Goal: Task Accomplishment & Management: Manage account settings

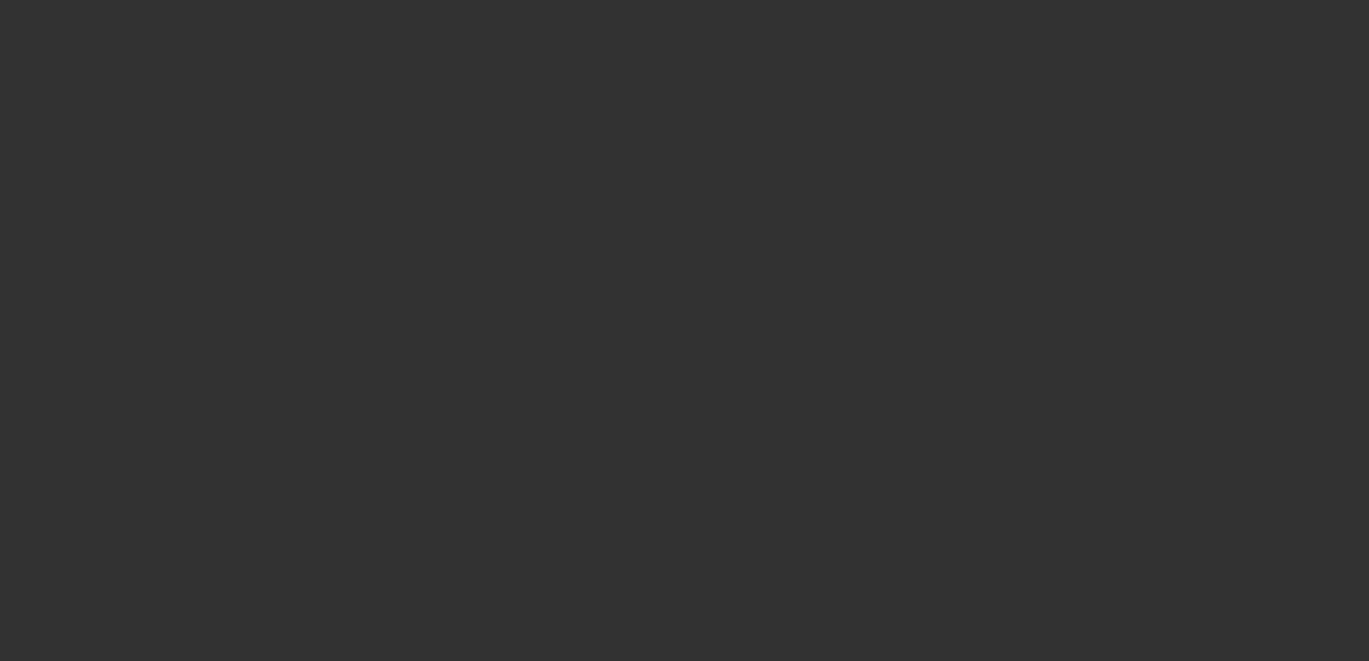
select select "3"
select select "0"
select select "6"
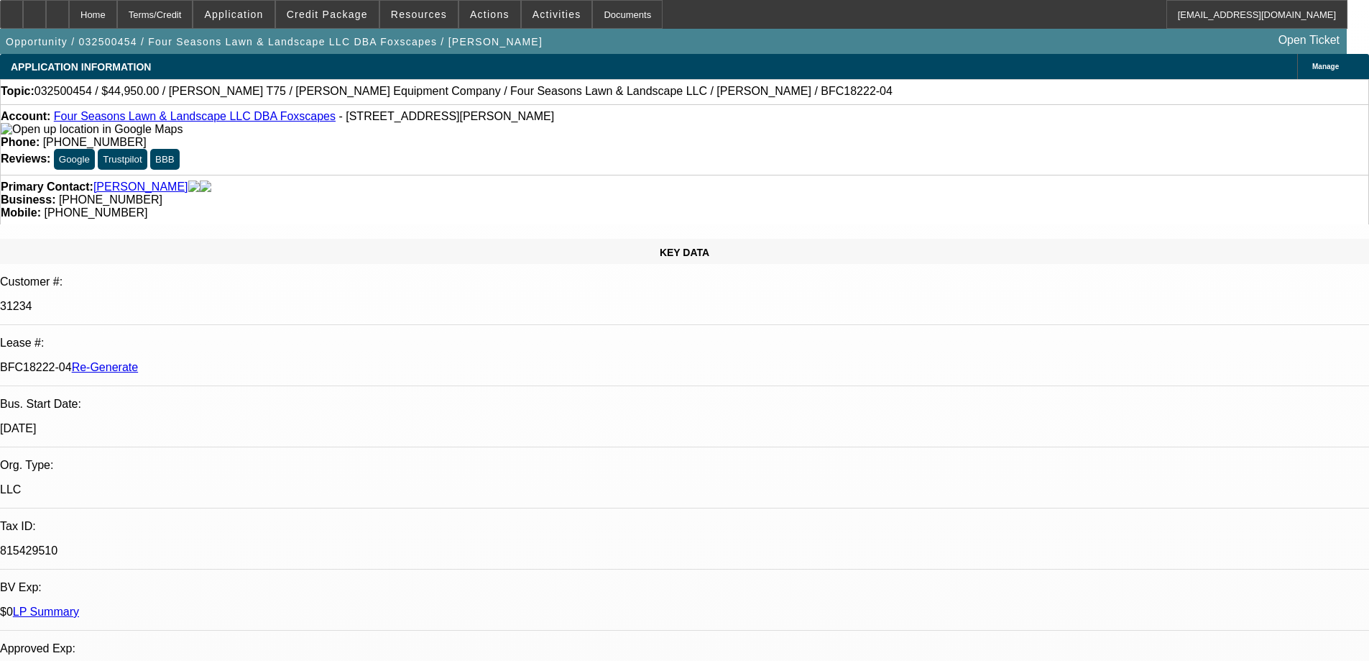
click at [615, 7] on div "Documents" at bounding box center [627, 14] width 70 height 29
click at [478, 23] on span at bounding box center [489, 14] width 61 height 35
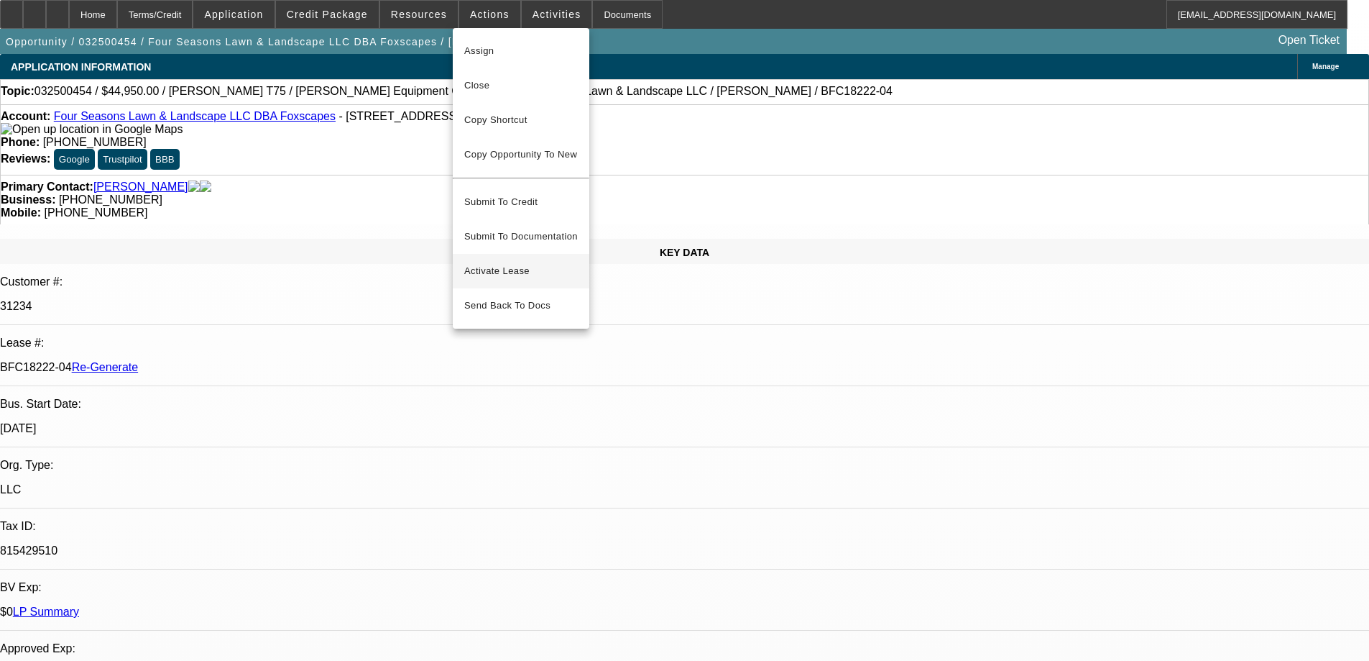
click at [490, 262] on span "Activate Lease" at bounding box center [521, 270] width 114 height 17
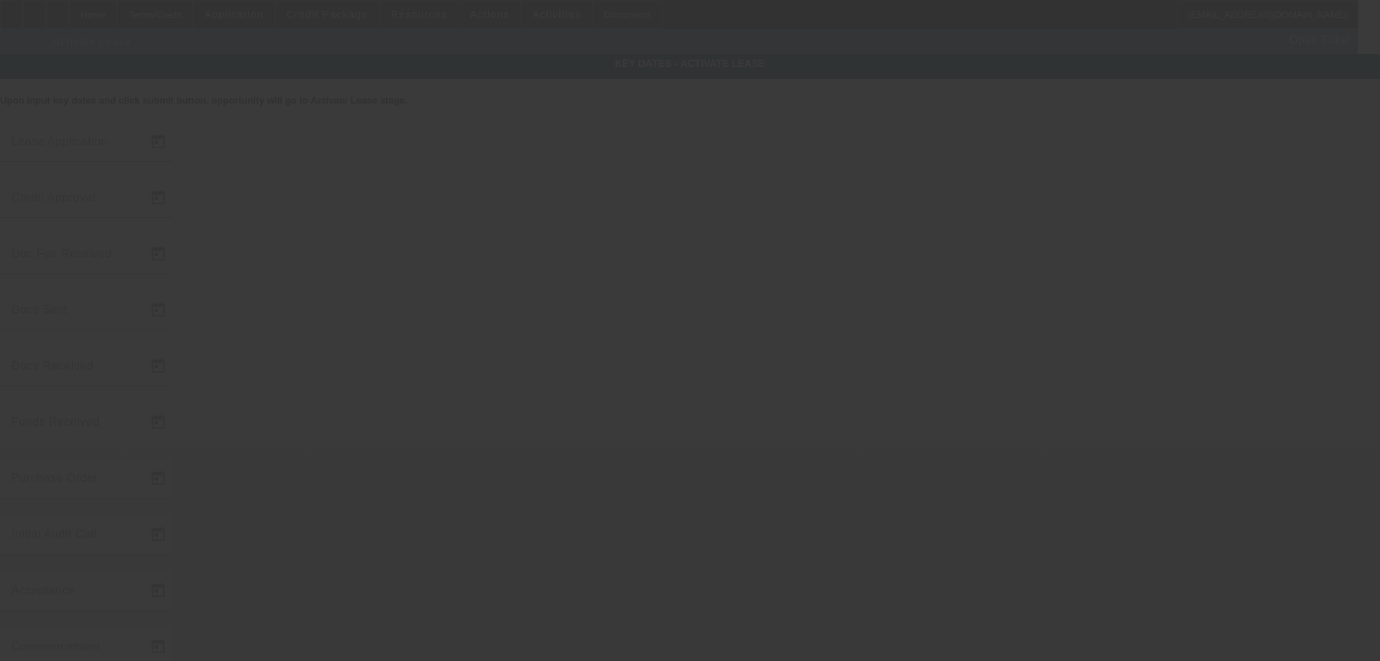
type input "[DATE]"
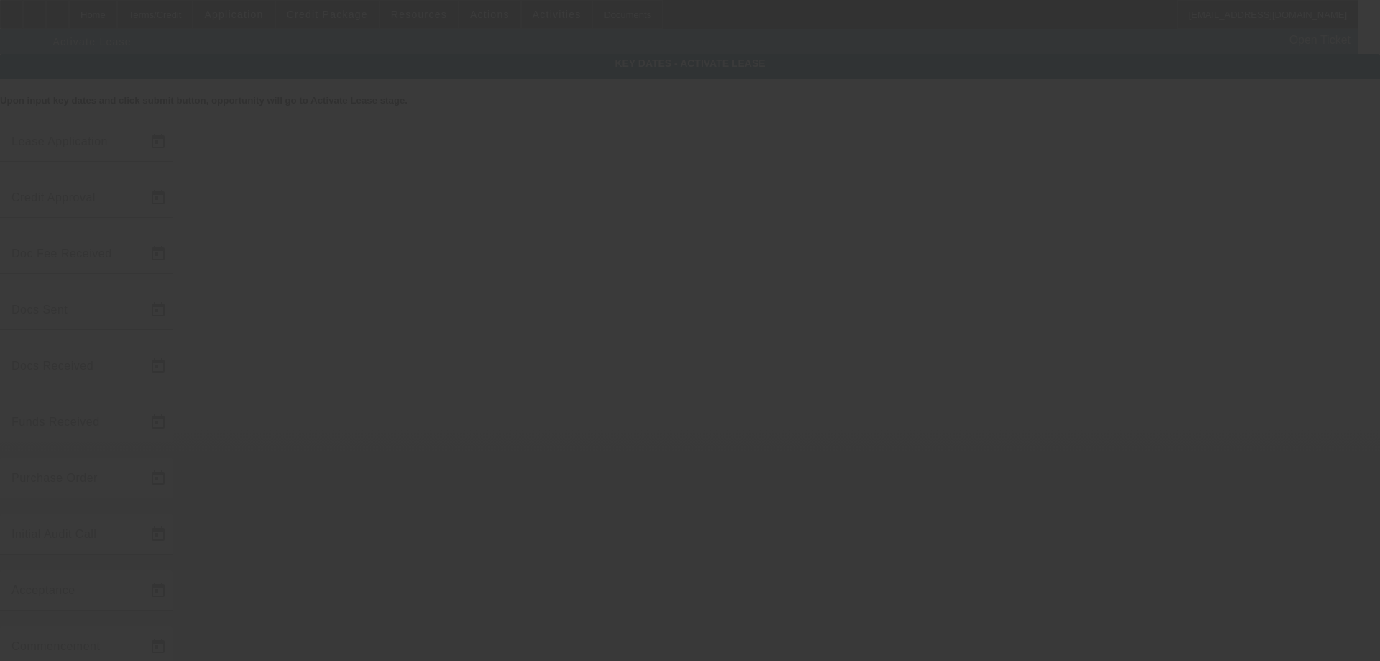
type input "[DATE]"
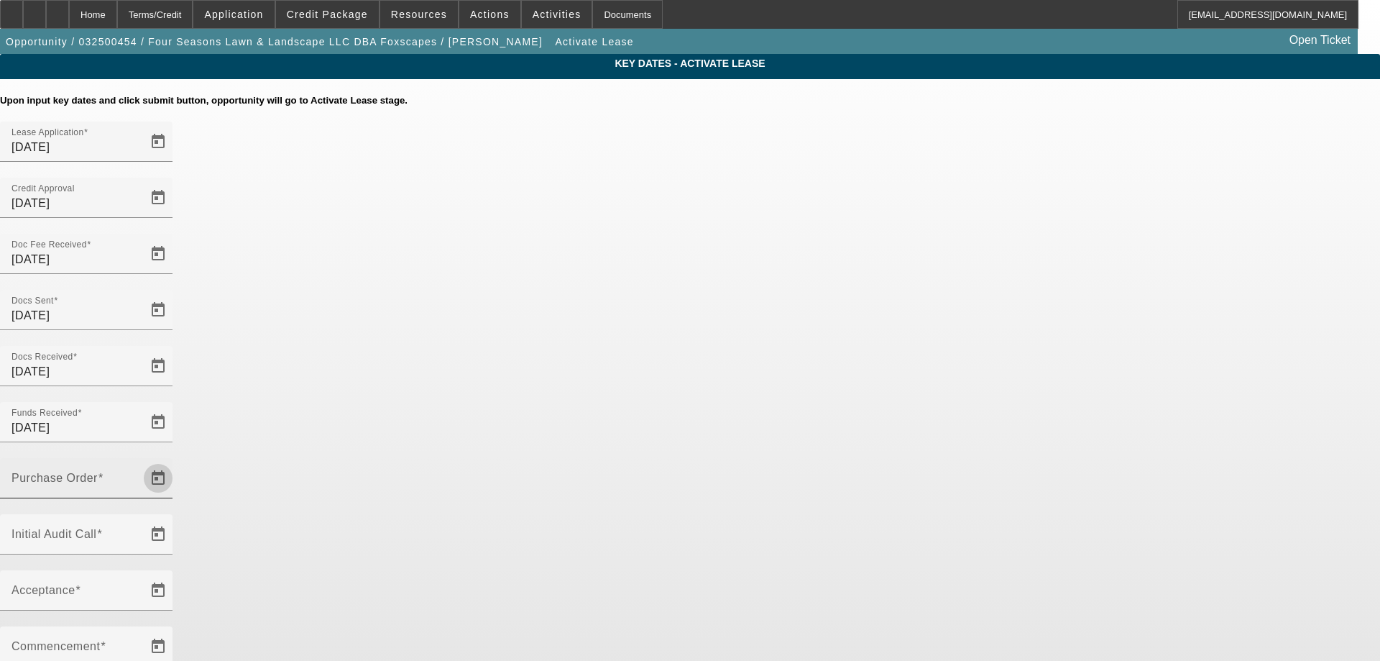
click at [175, 461] on span "Open calendar" at bounding box center [158, 478] width 35 height 35
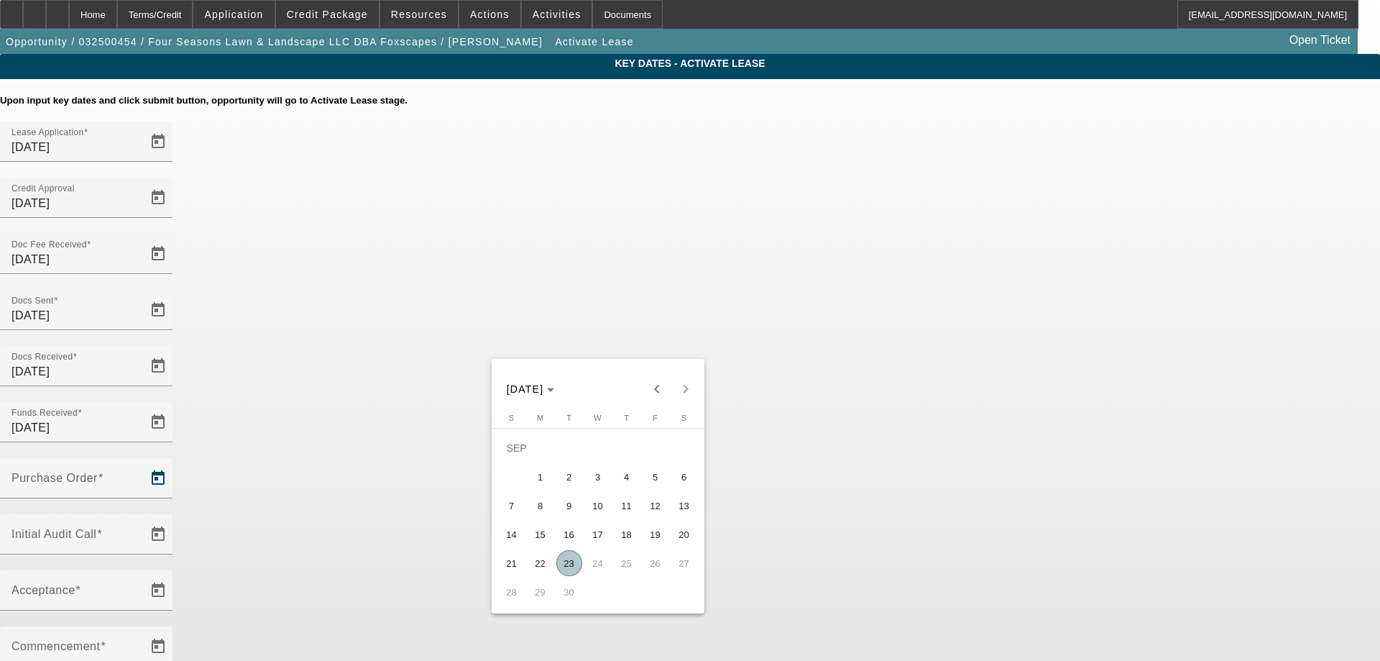
click at [571, 565] on span "23" at bounding box center [569, 563] width 26 height 26
type input "[DATE]"
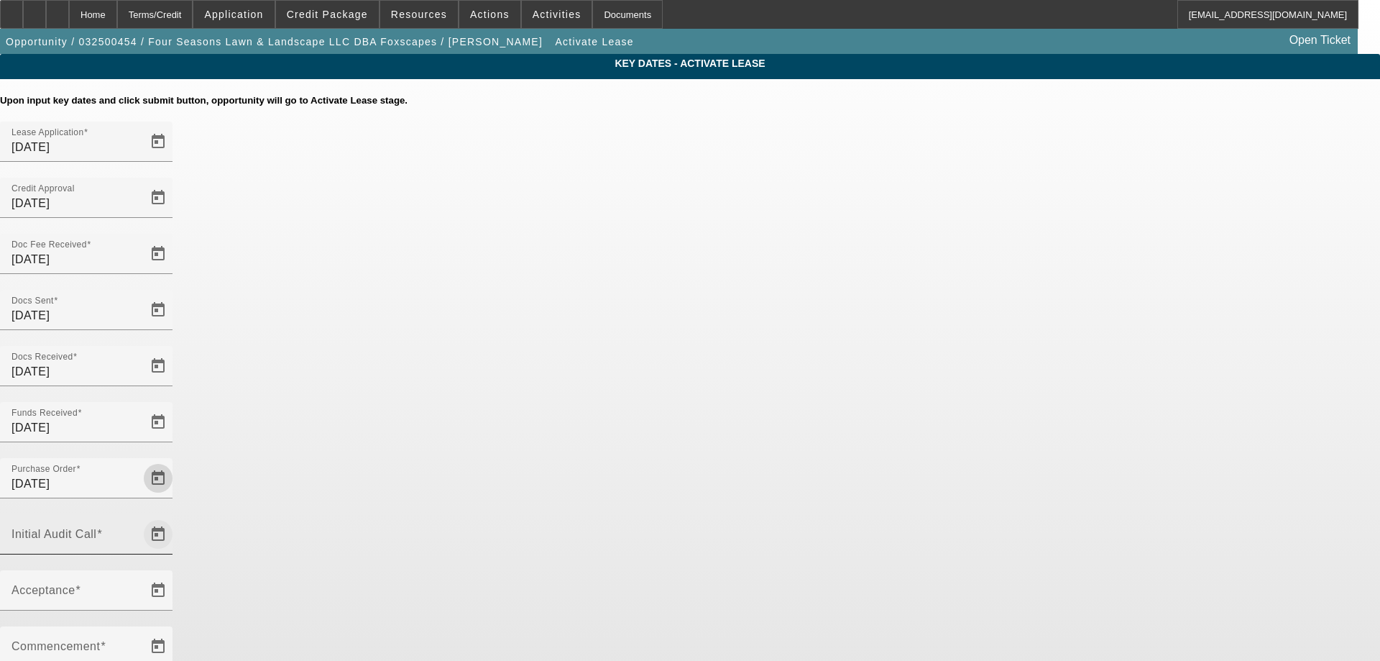
click at [175, 517] on span "Open calendar" at bounding box center [158, 534] width 35 height 35
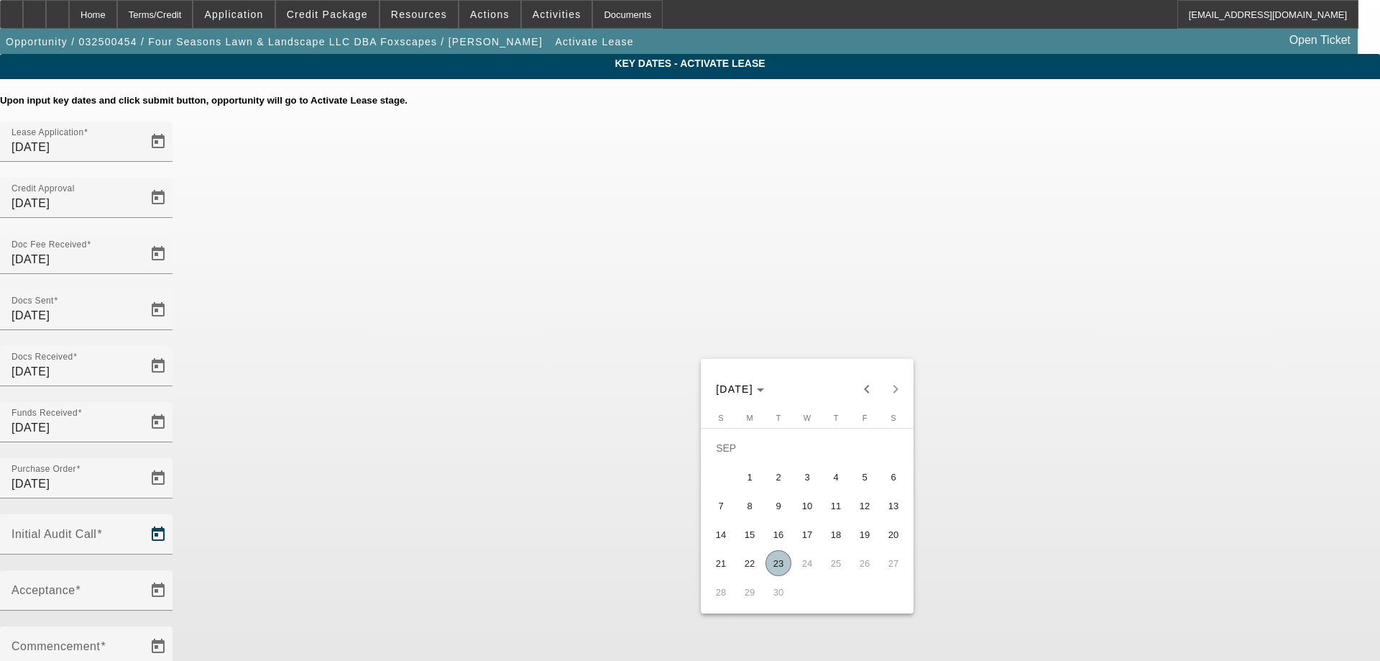
drag, startPoint x: 783, startPoint y: 571, endPoint x: 719, endPoint y: 477, distance: 114.4
click at [781, 569] on span "23" at bounding box center [778, 563] width 26 height 26
type input "[DATE]"
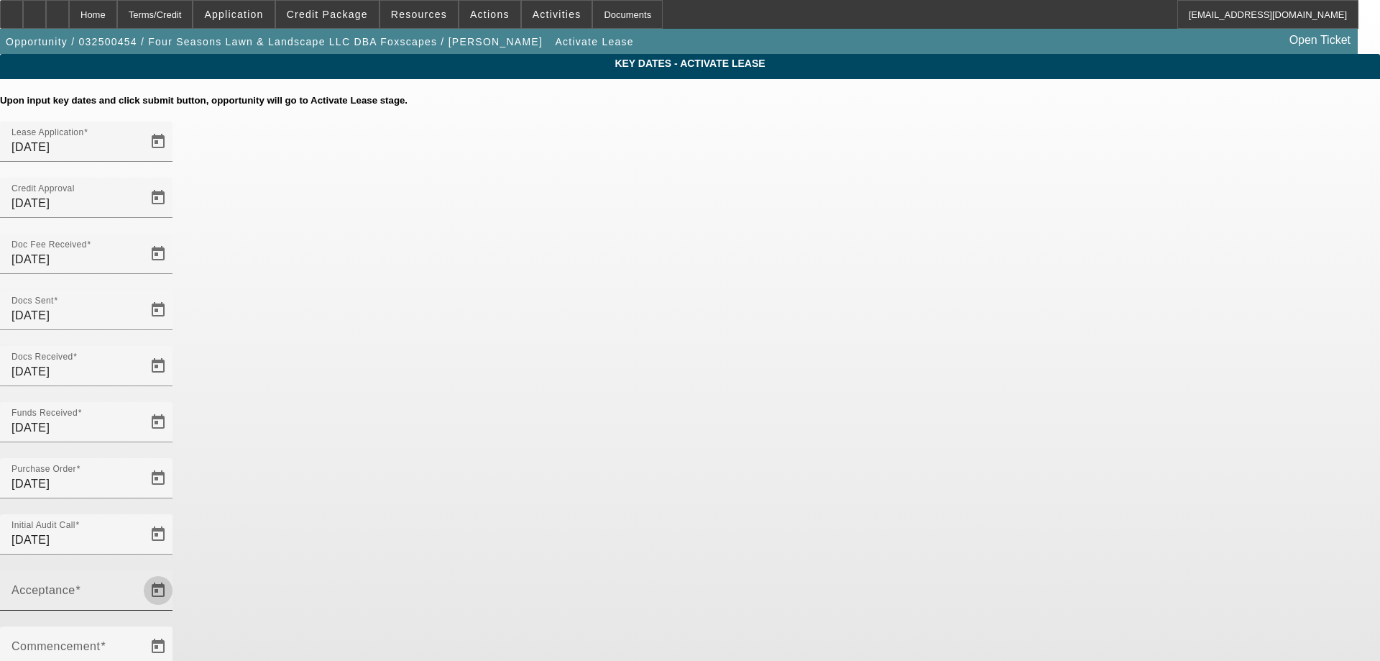
click at [175, 573] on span "Open calendar" at bounding box center [158, 590] width 35 height 35
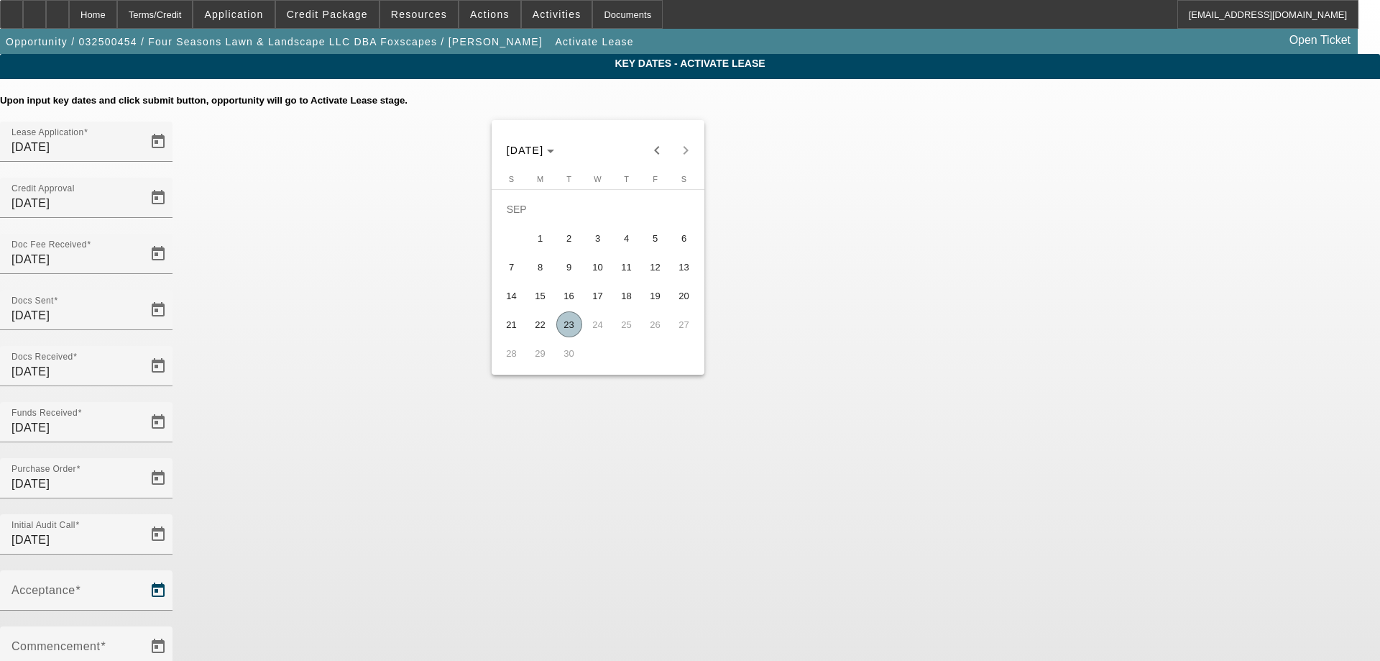
click at [576, 334] on span "23" at bounding box center [569, 324] width 26 height 26
type input "[DATE]"
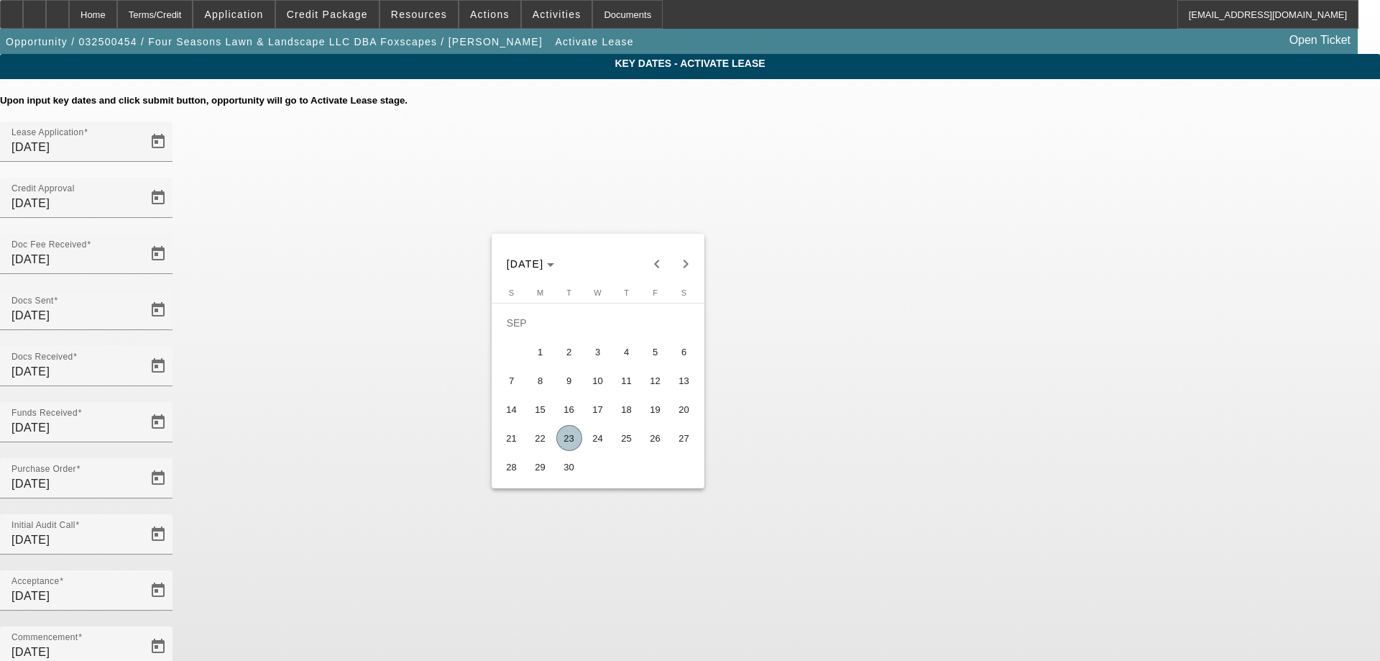
click at [600, 441] on span "24" at bounding box center [598, 438] width 26 height 26
type input "[DATE]"
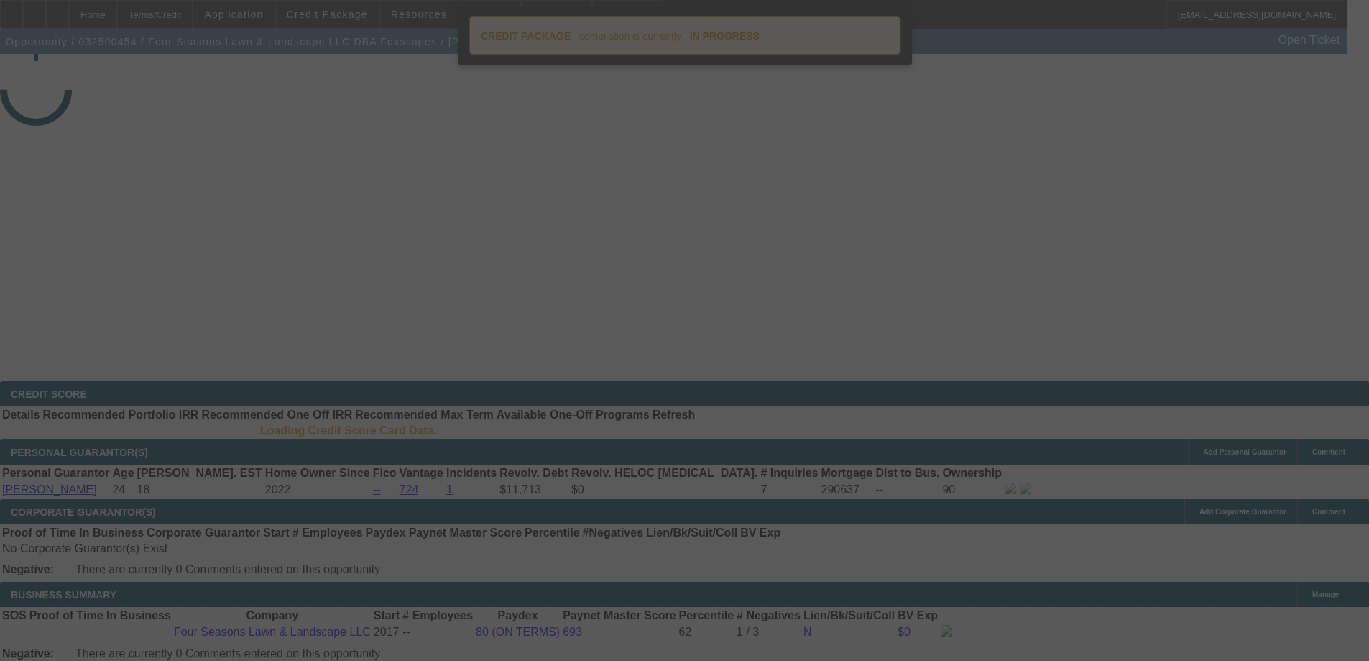
select select "4"
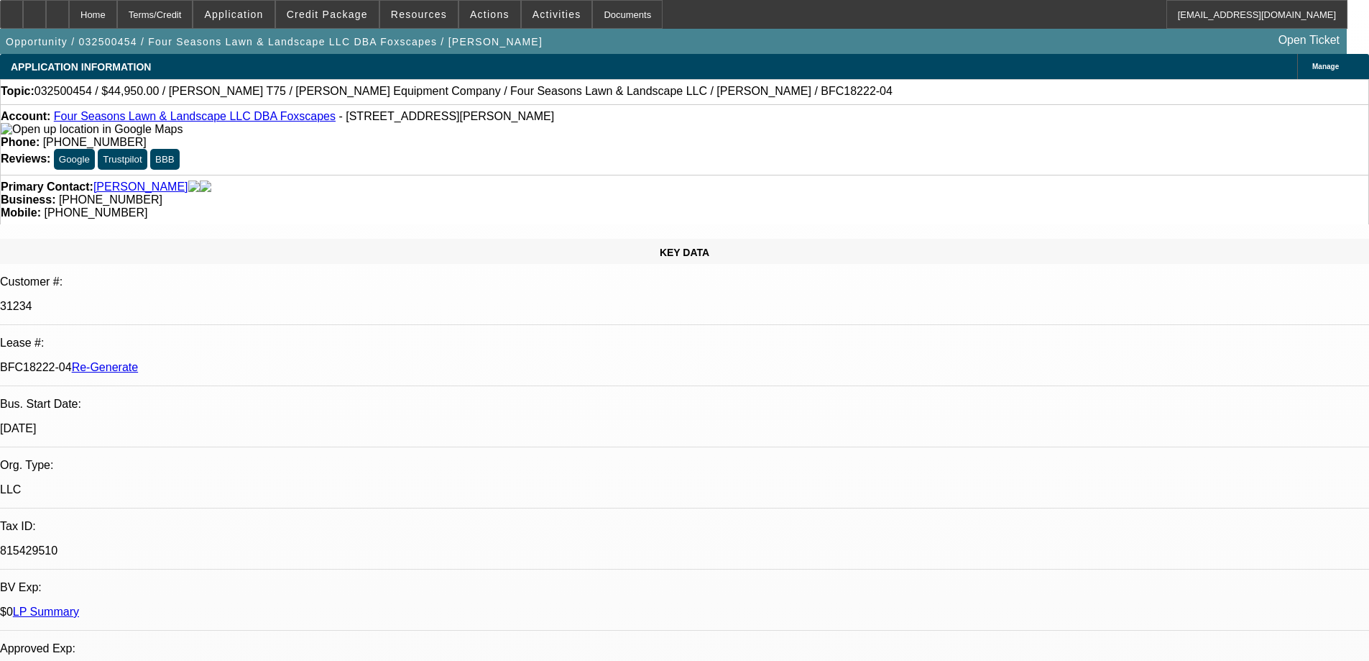
select select "0"
select select "6"
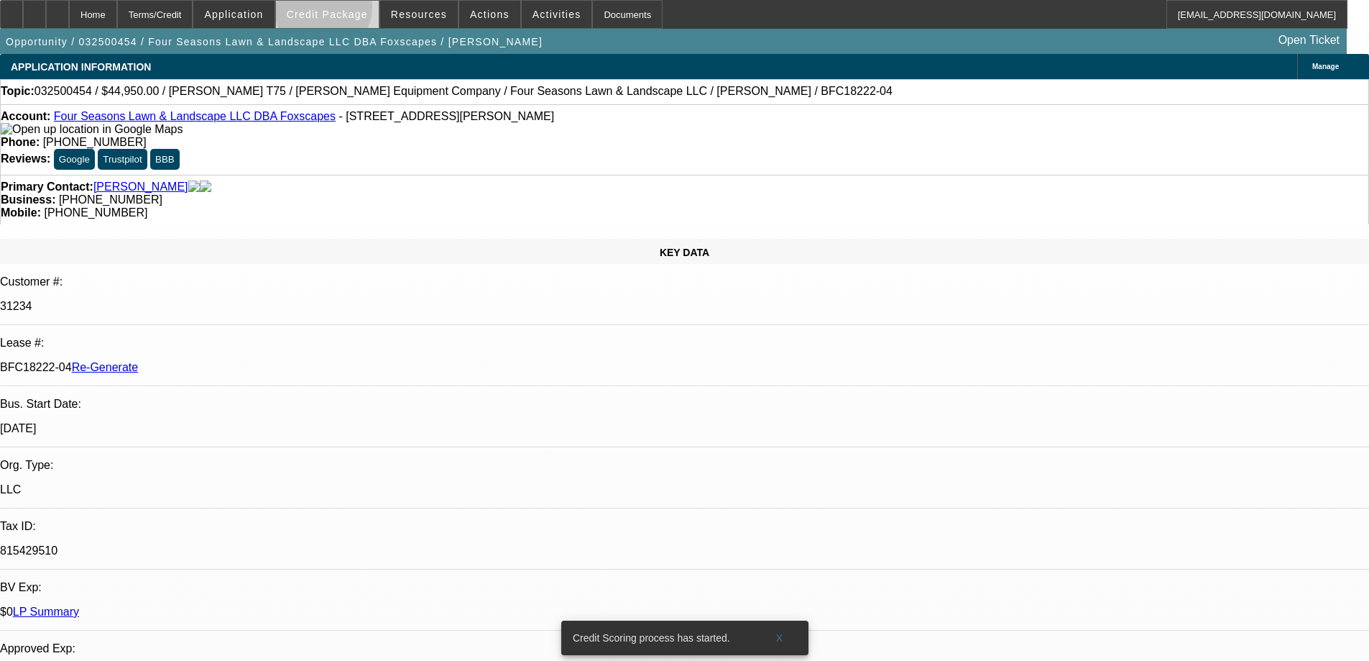
click at [346, 10] on span "Credit Package" at bounding box center [327, 15] width 81 height 12
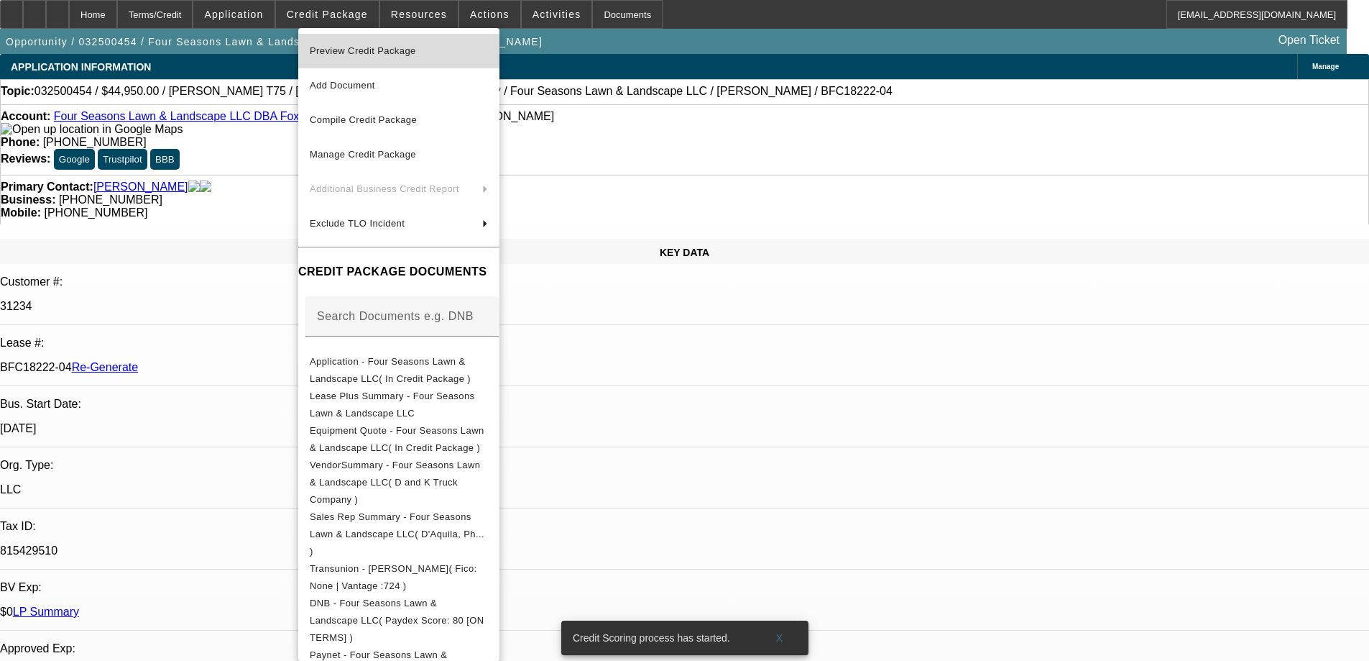
click at [350, 49] on span "Preview Credit Package" at bounding box center [363, 50] width 106 height 11
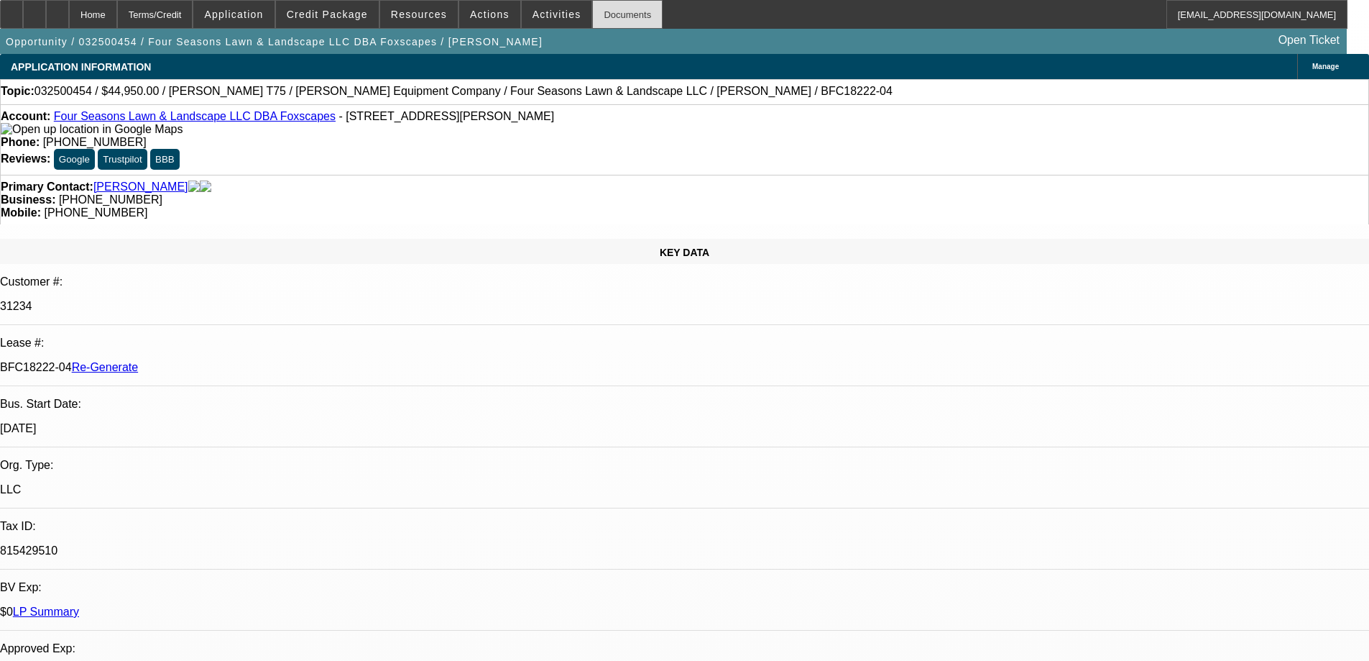
click at [604, 14] on div "Documents" at bounding box center [627, 14] width 70 height 29
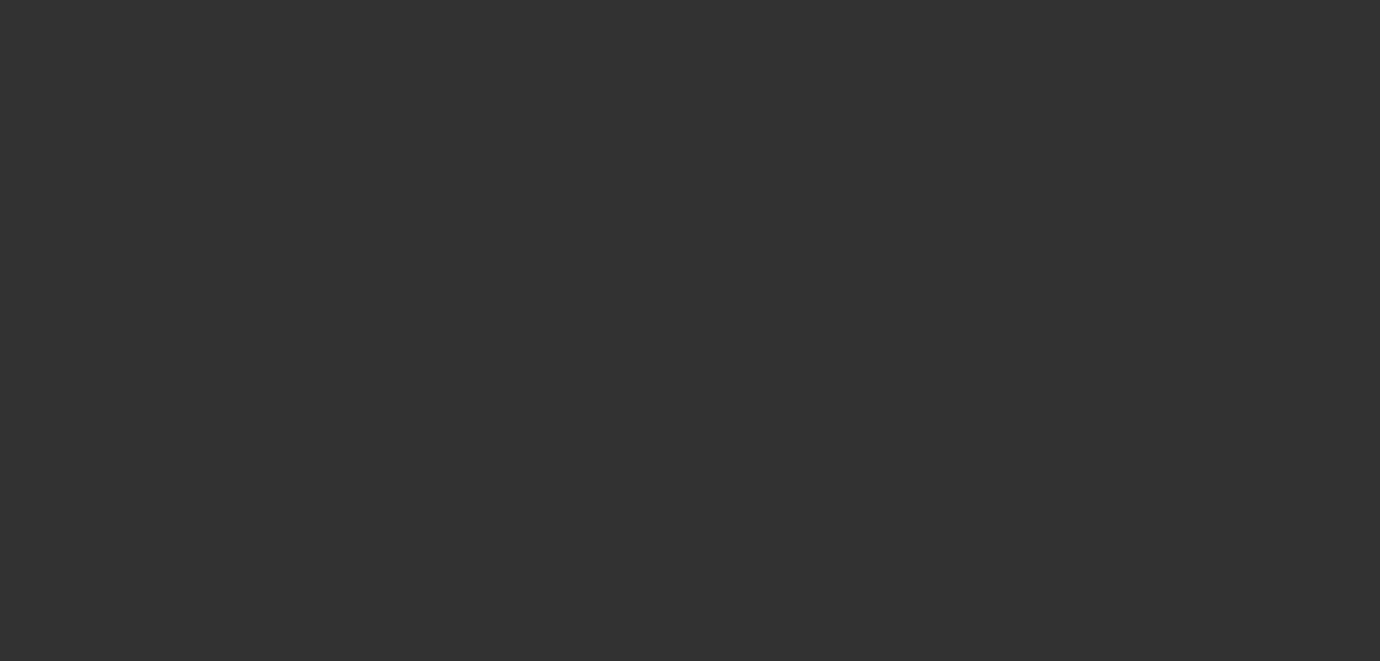
select select "3"
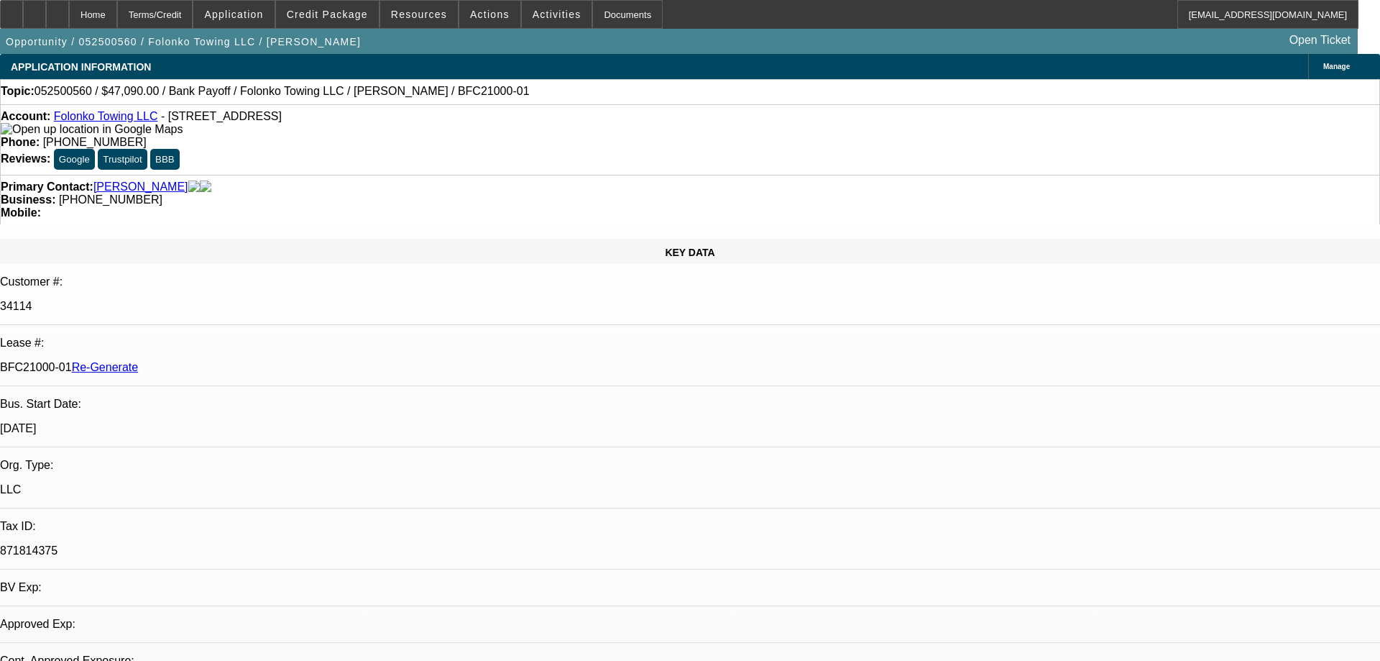
select select "0"
select select "2"
select select "0.1"
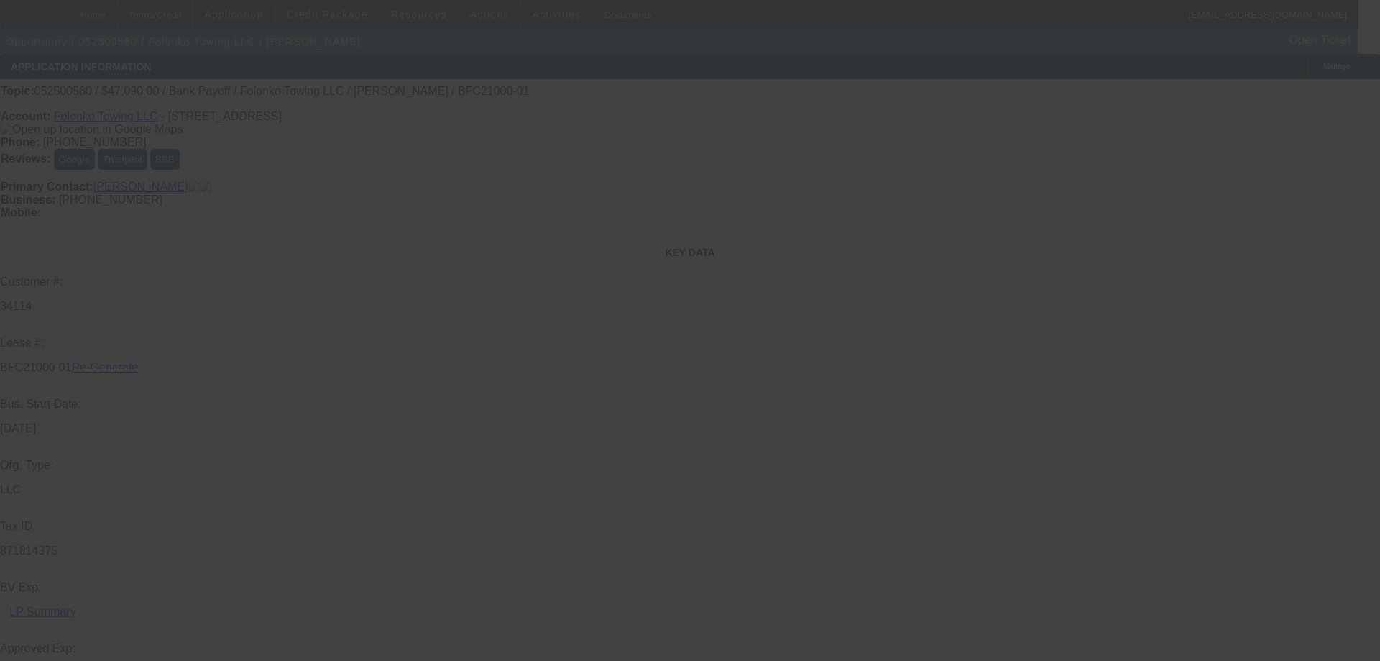
select select "1"
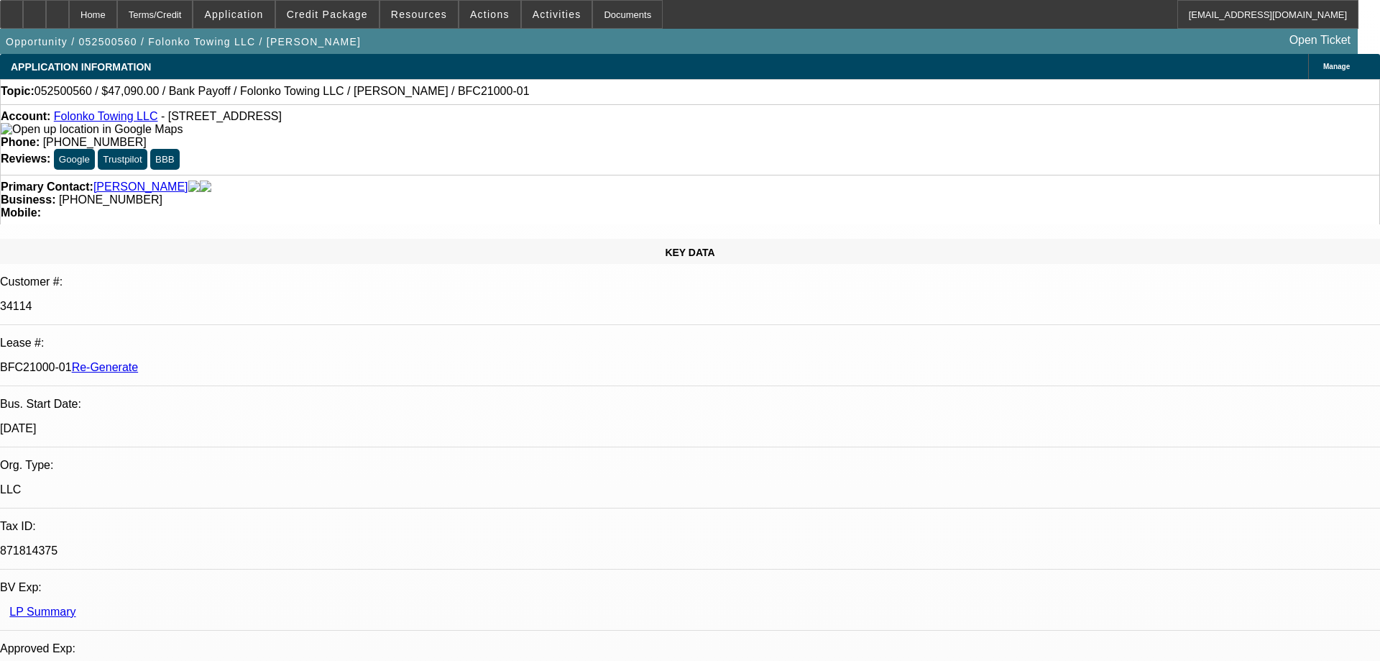
select select "2"
select select "4"
click at [405, 12] on span "Resources" at bounding box center [419, 15] width 56 height 12
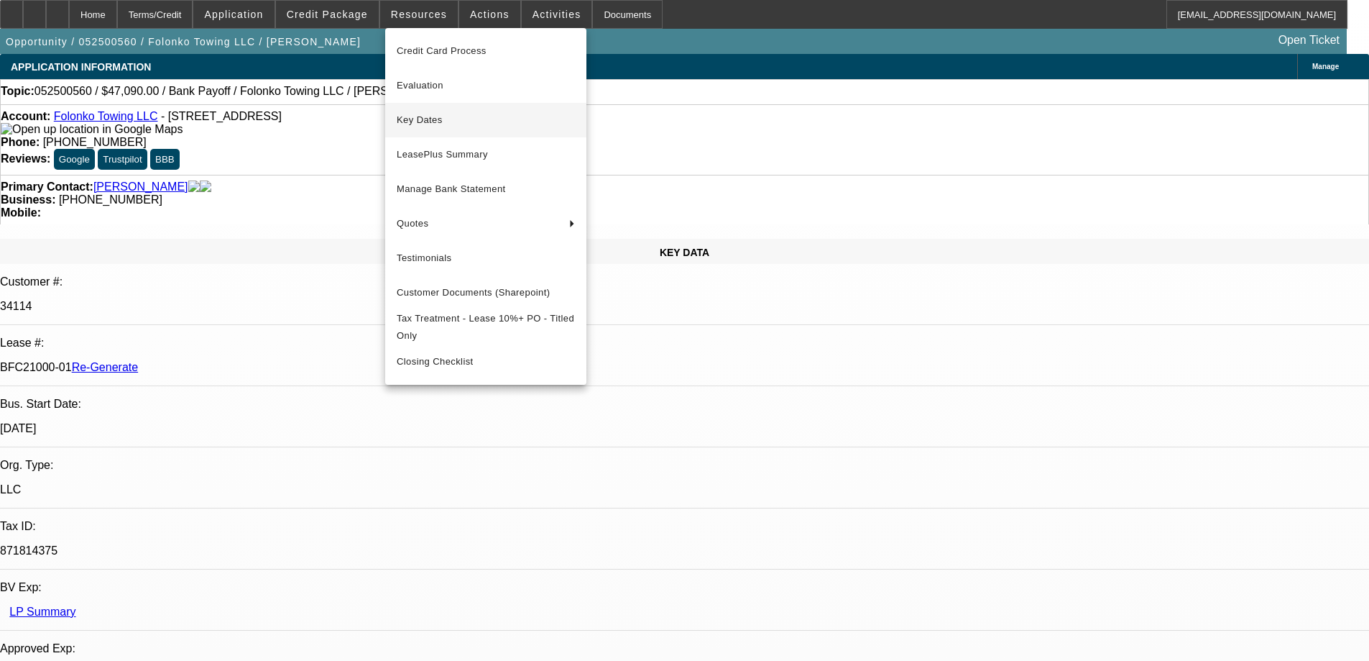
click at [425, 111] on button "Key Dates" at bounding box center [485, 120] width 201 height 35
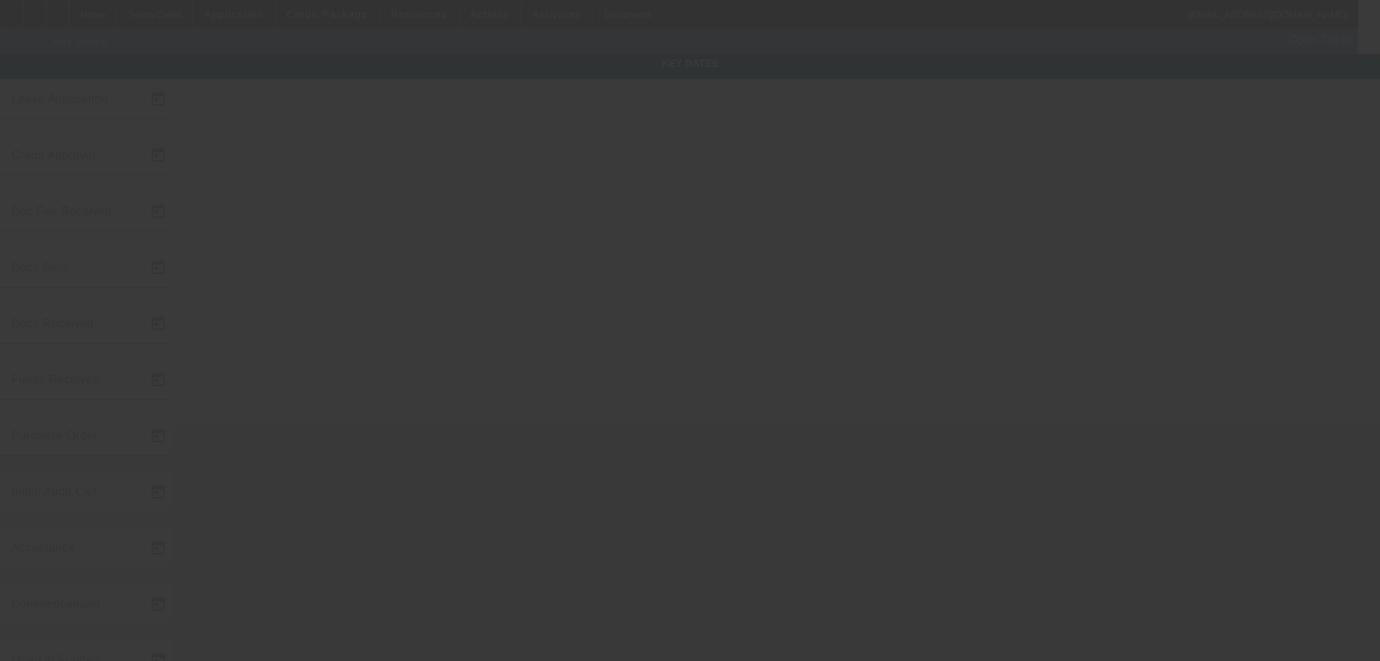
type input "5/23/2025"
type input "9/19/2025"
type input "9/12/2025"
type input "[DATE]"
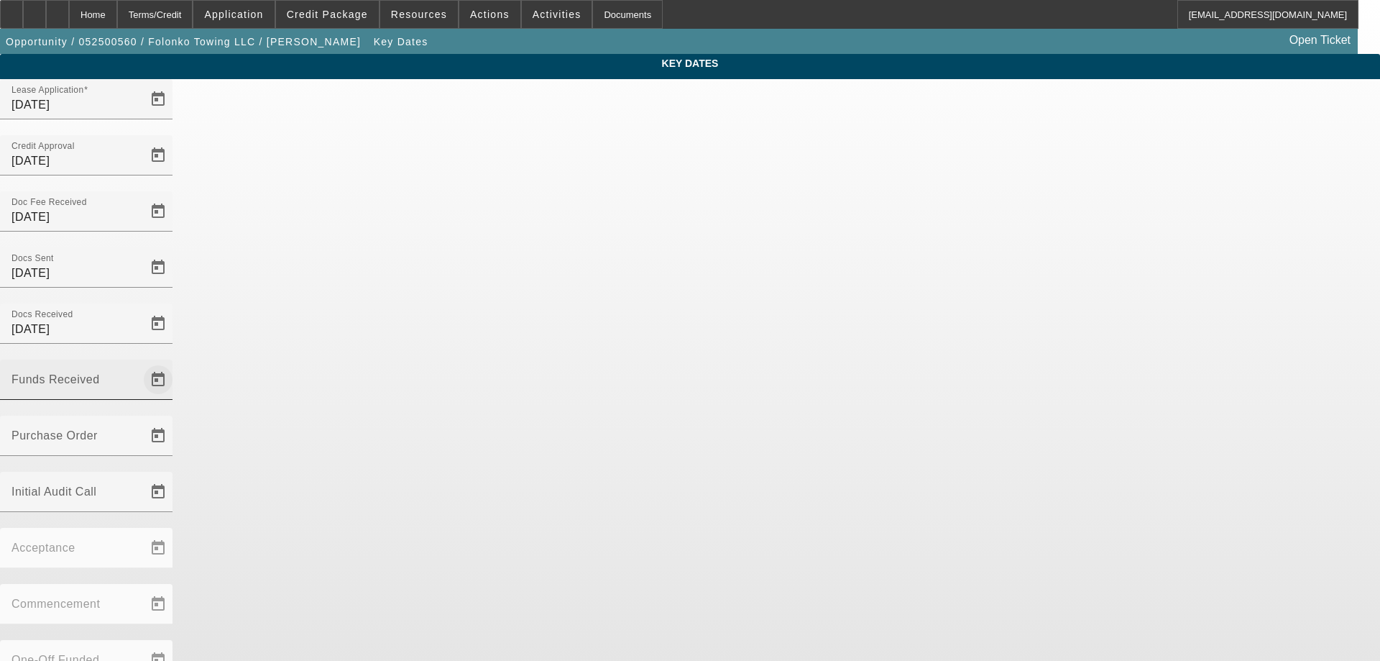
click at [175, 362] on span "Open calendar" at bounding box center [158, 379] width 35 height 35
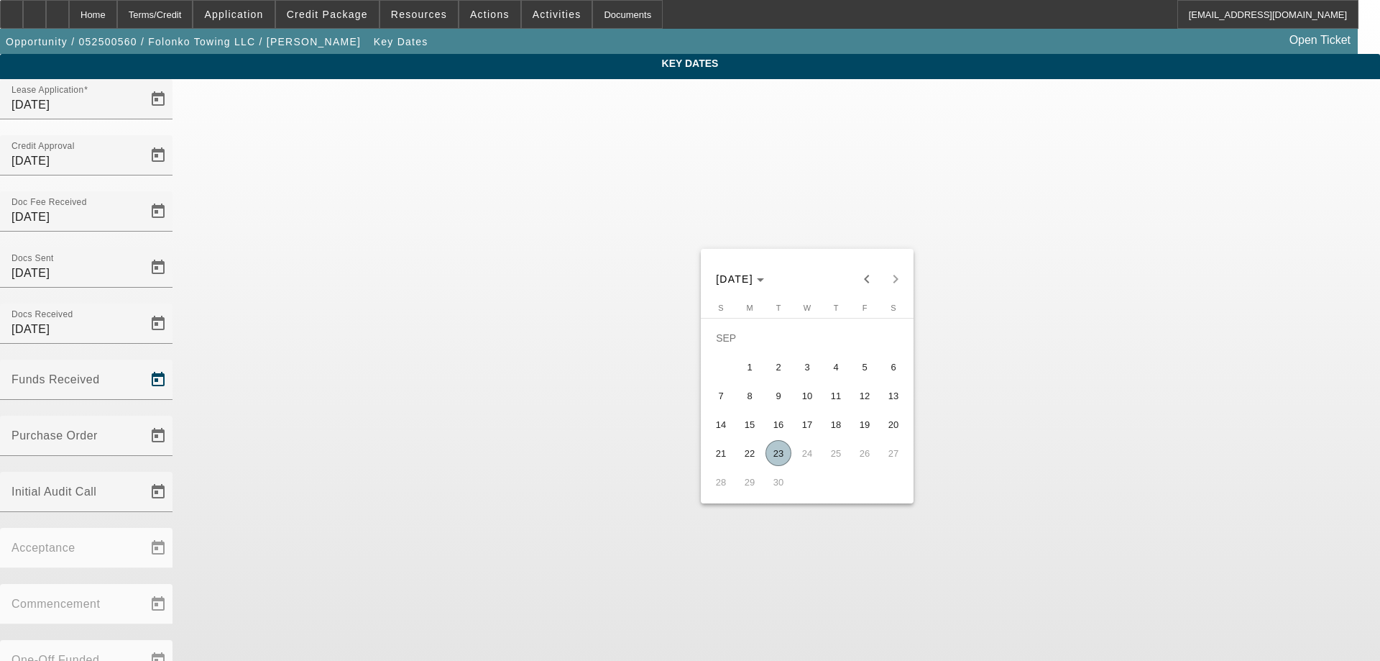
click at [779, 451] on span "23" at bounding box center [778, 453] width 26 height 26
type input "[DATE]"
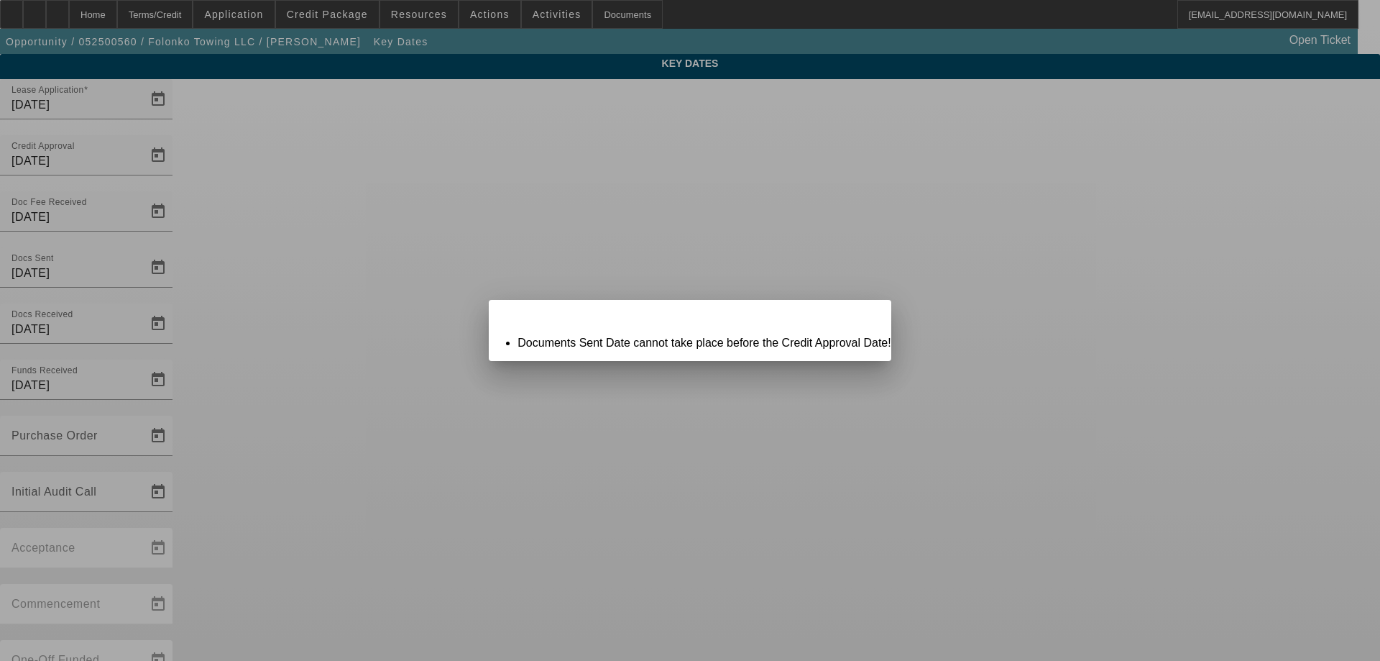
click at [859, 316] on icon at bounding box center [859, 312] width 0 height 8
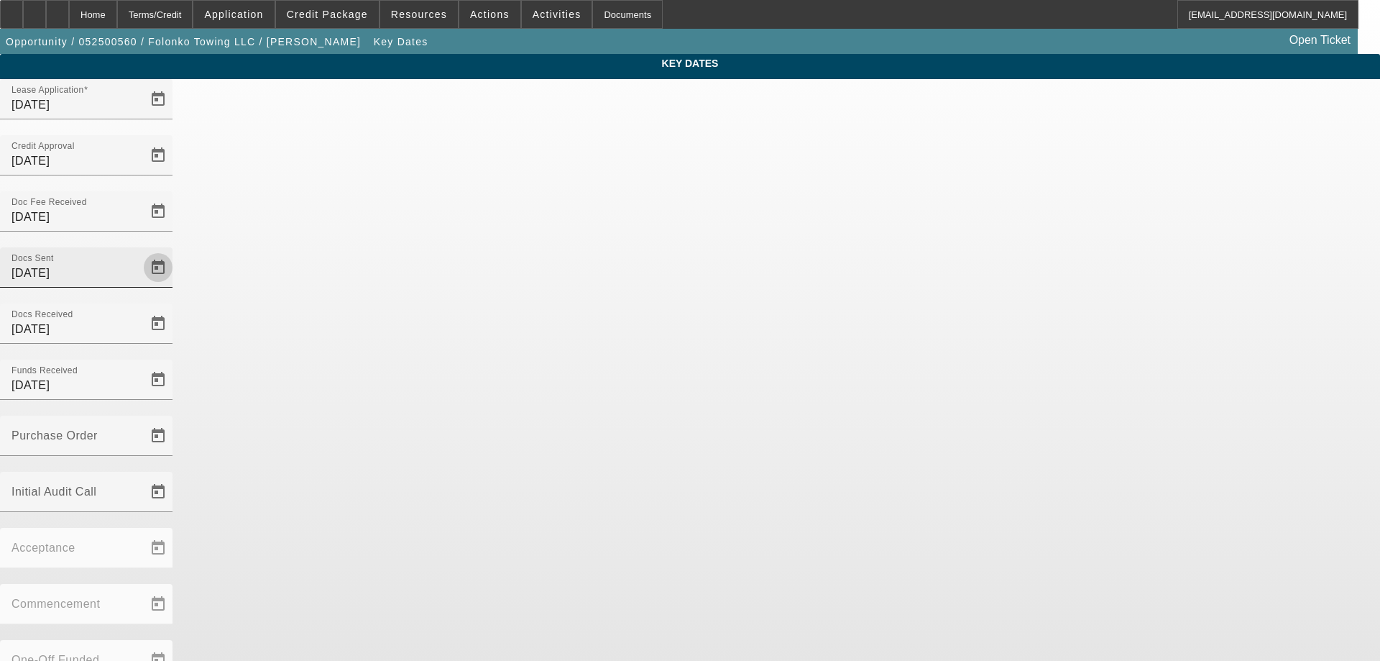
click at [175, 250] on span "Open calendar" at bounding box center [158, 267] width 35 height 35
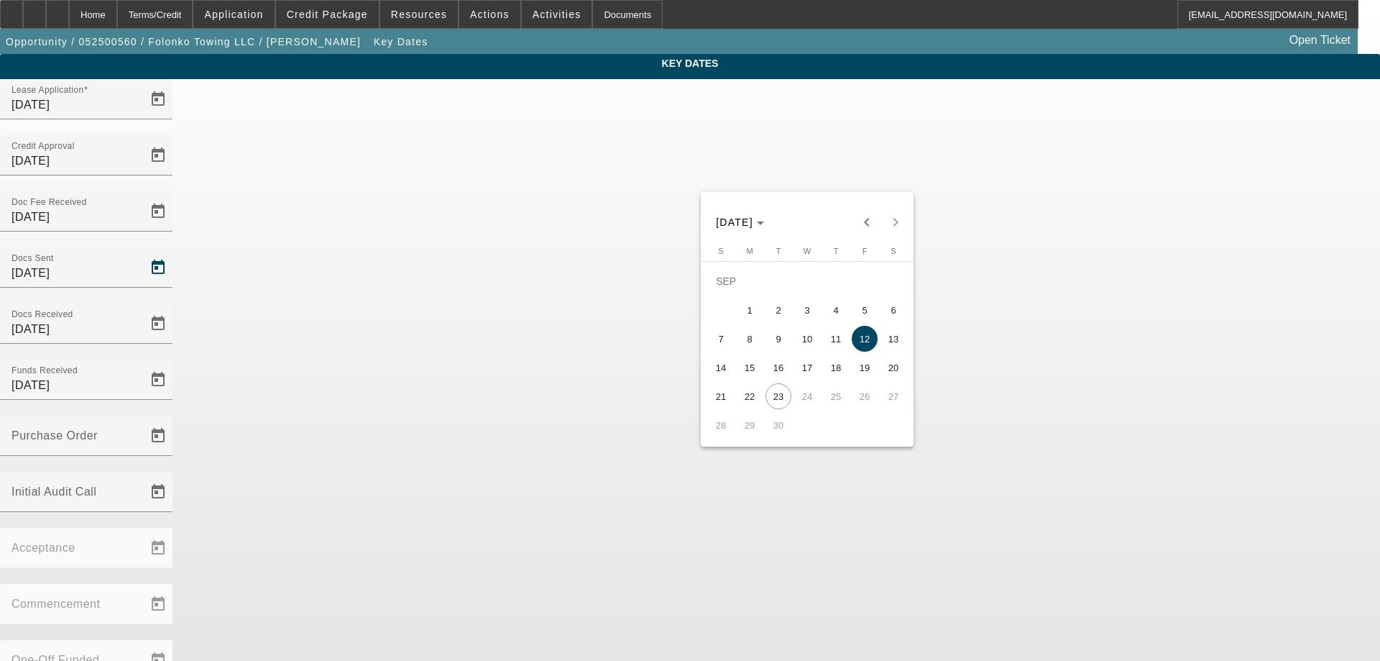
click at [855, 369] on span "19" at bounding box center [865, 367] width 26 height 26
type input "9/19/2025"
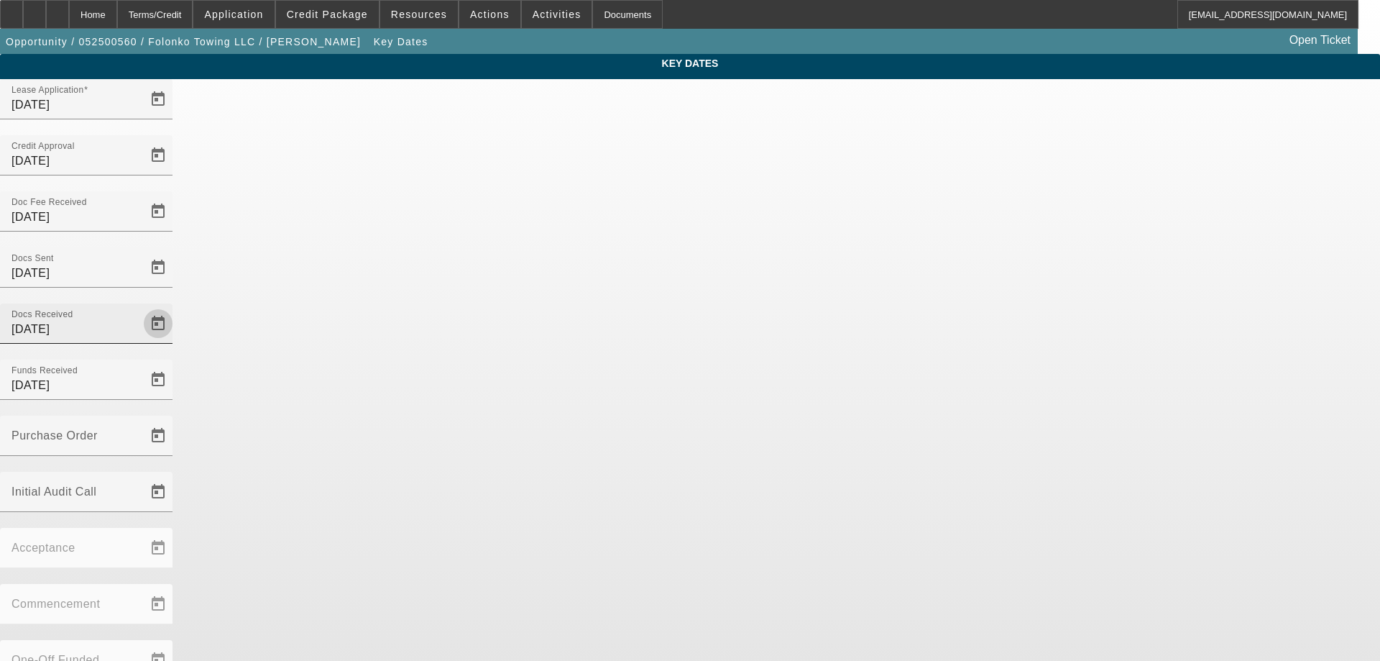
click at [175, 306] on span "Open calendar" at bounding box center [158, 323] width 35 height 35
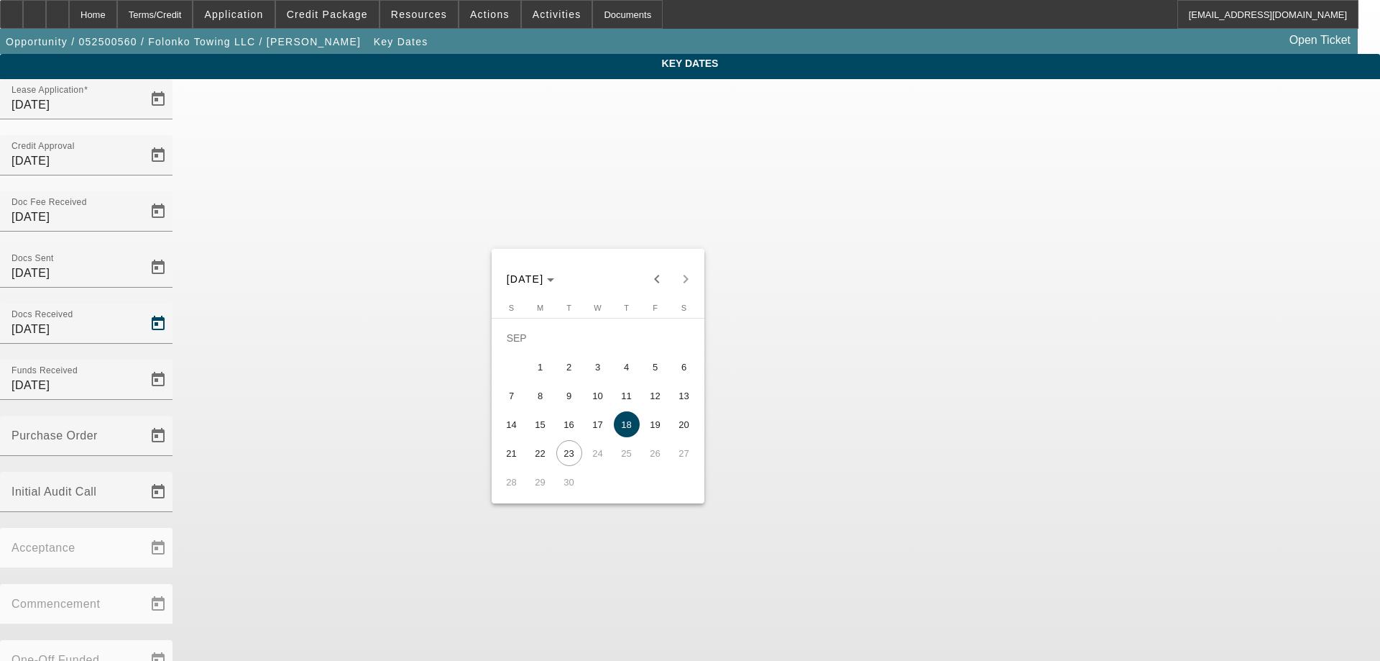
click at [651, 423] on span "19" at bounding box center [656, 424] width 26 height 26
type input "9/19/2025"
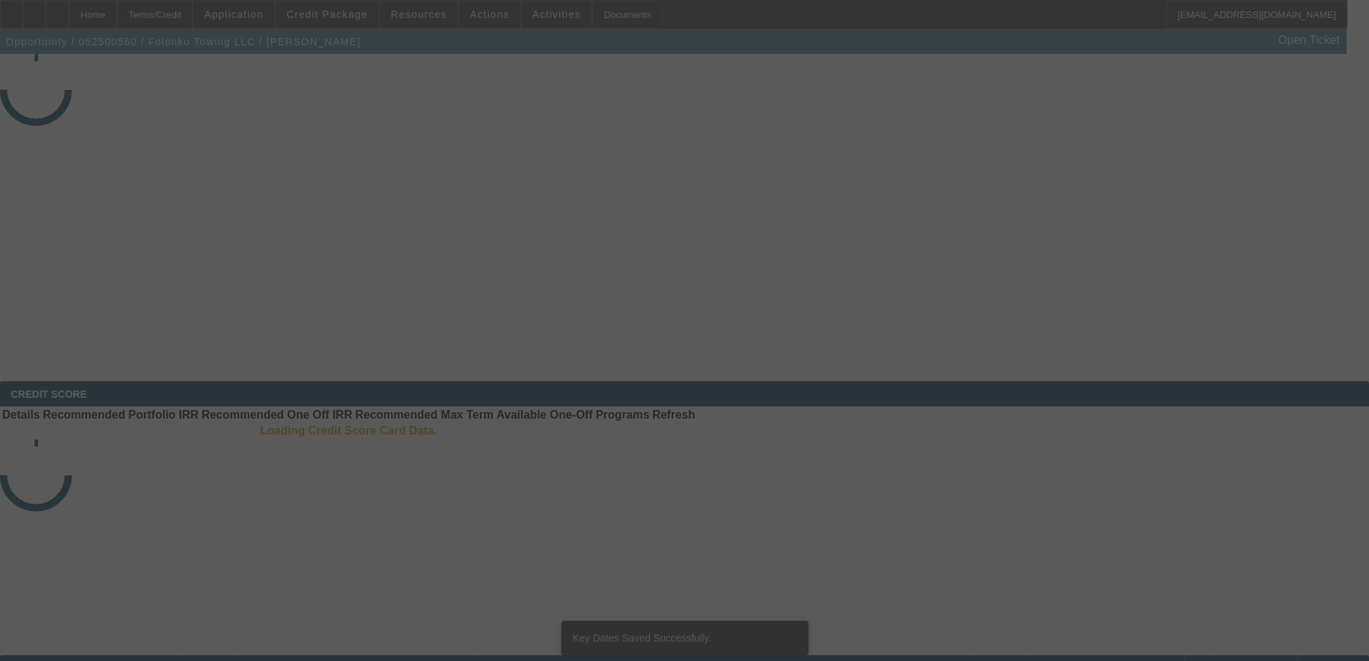
select select "3"
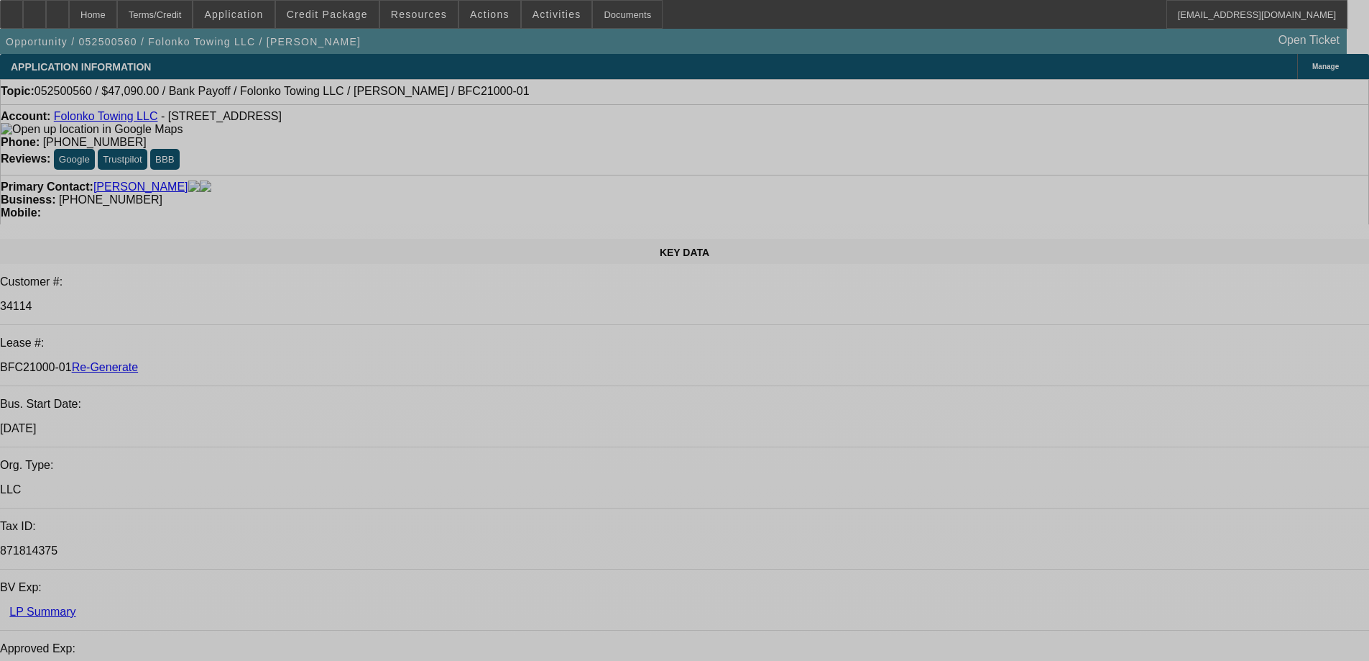
select select "0"
select select "2"
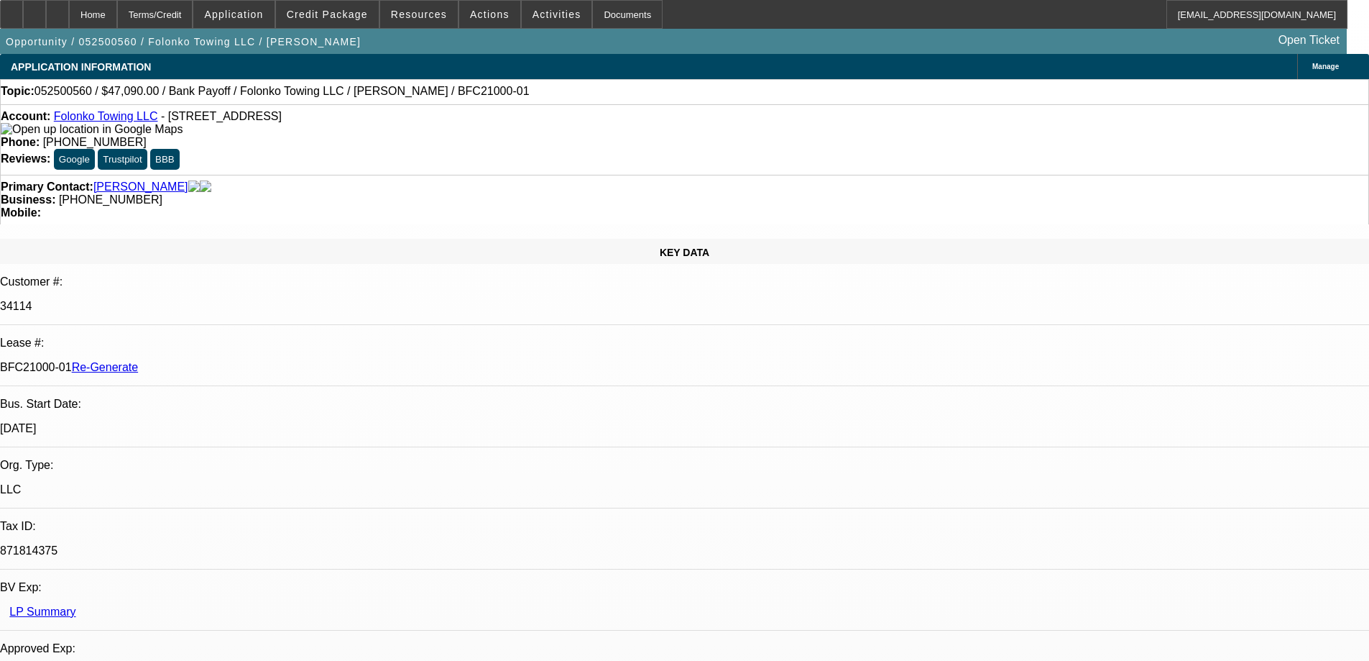
select select "2"
select select "0.1"
select select "4"
click at [601, 11] on div "Documents" at bounding box center [627, 14] width 70 height 29
